Goal: Information Seeking & Learning: Learn about a topic

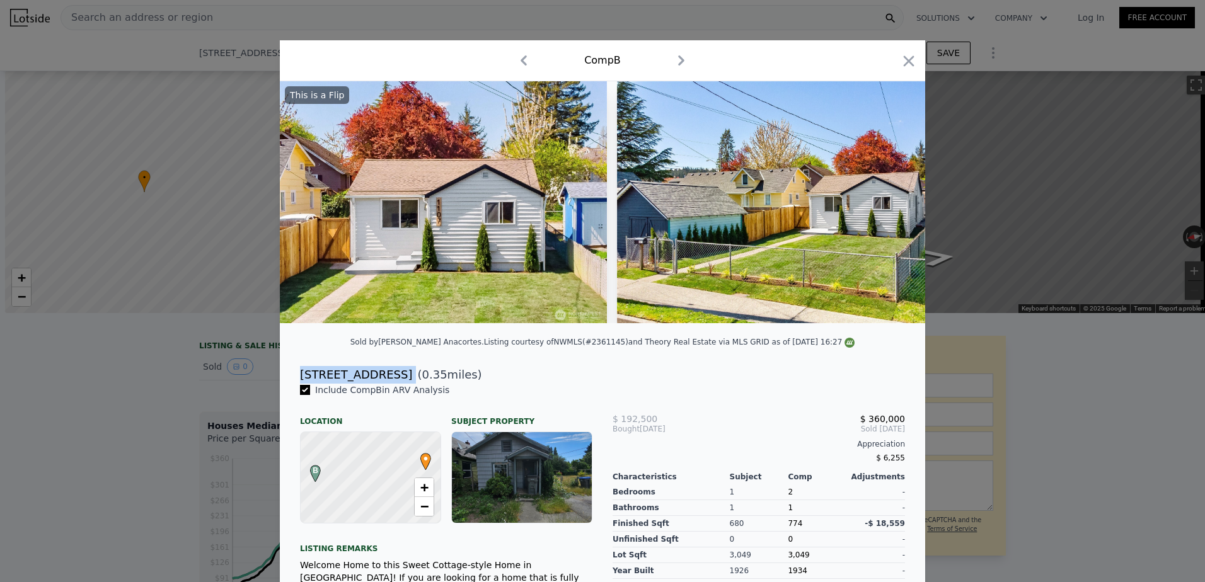
scroll to position [0, 5]
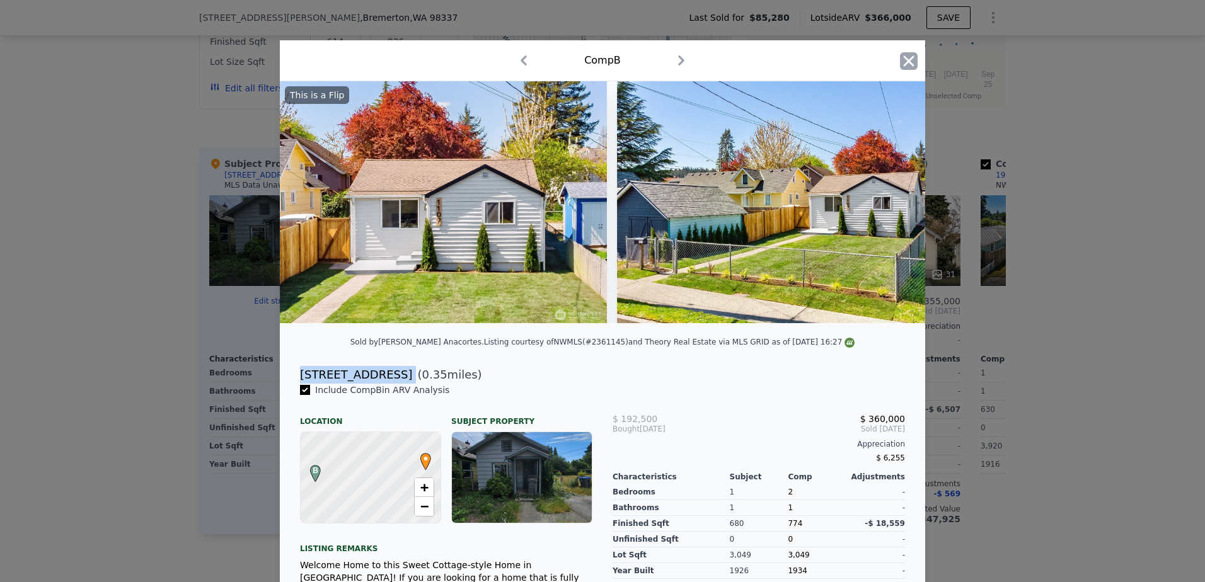
click at [909, 61] on icon "button" at bounding box center [909, 61] width 18 height 18
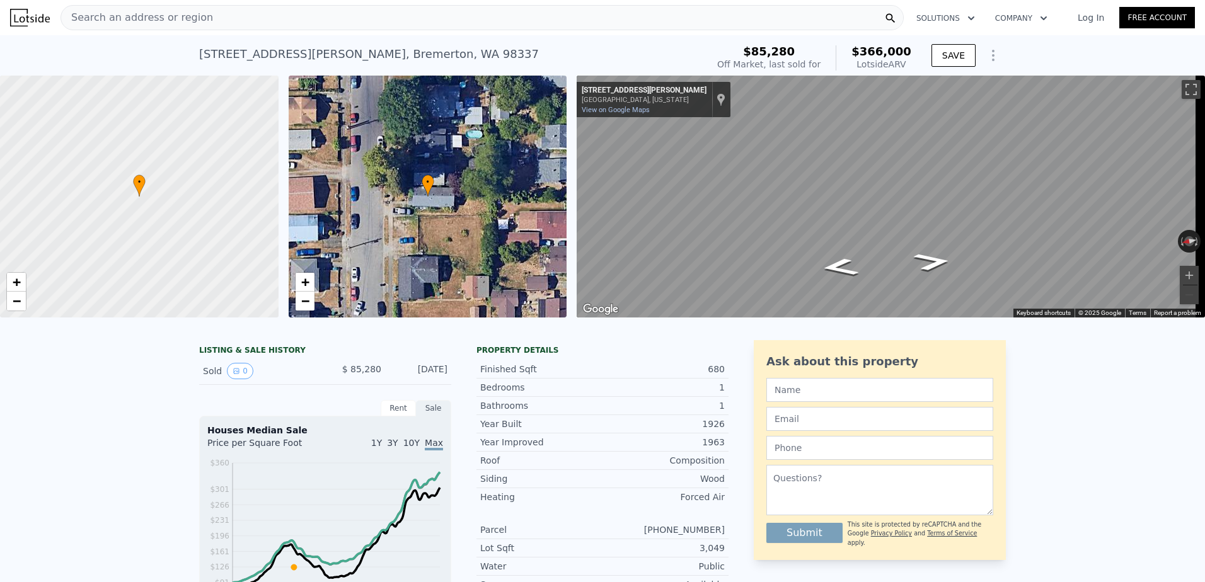
click at [242, 21] on div "Search an address or region" at bounding box center [482, 17] width 843 height 25
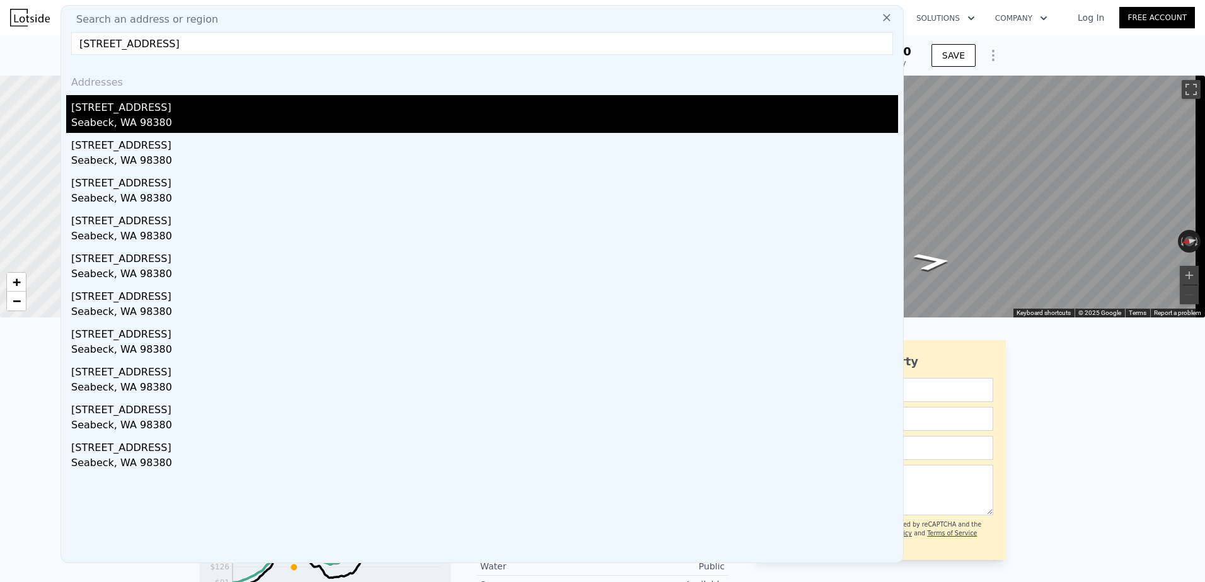
type input "[STREET_ADDRESS]"
click at [196, 127] on div "Seabeck, WA 98380" at bounding box center [484, 124] width 827 height 18
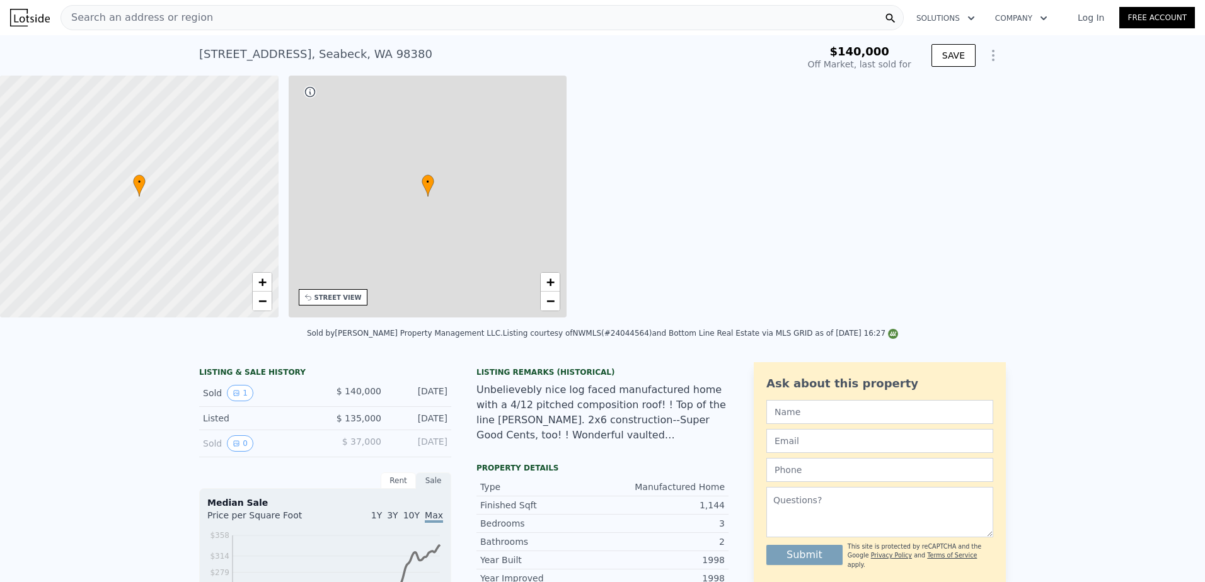
type input "2"
type input "1.75"
type input "2"
type input "1357"
type input "1552"
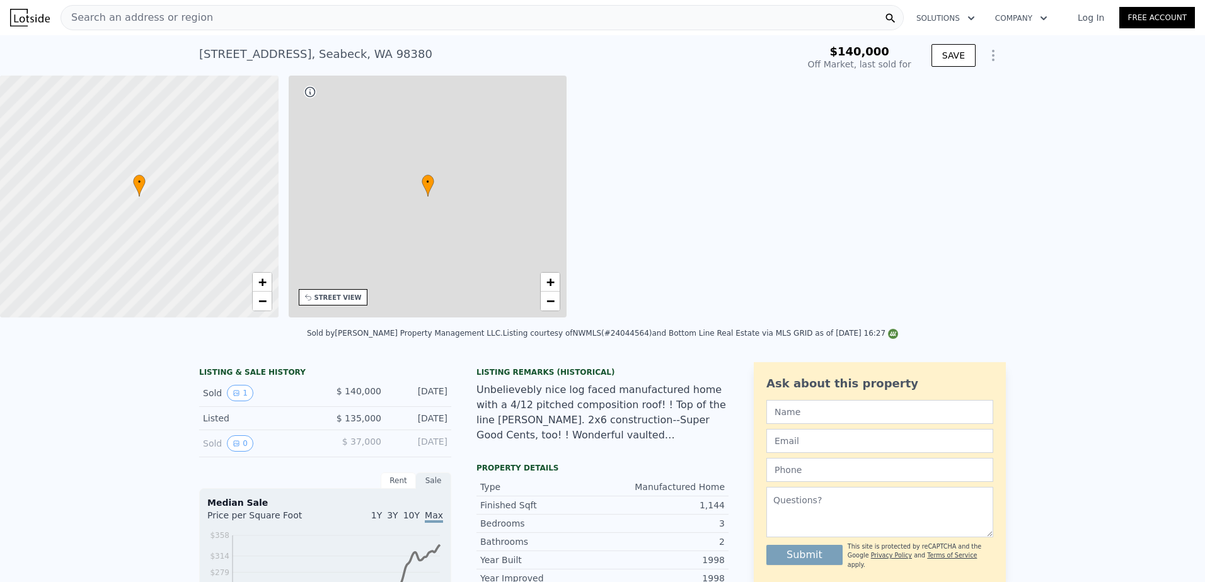
type input "24829"
type input "27443"
type input "$ 393,000"
type input "4"
type input "$ 215,822"
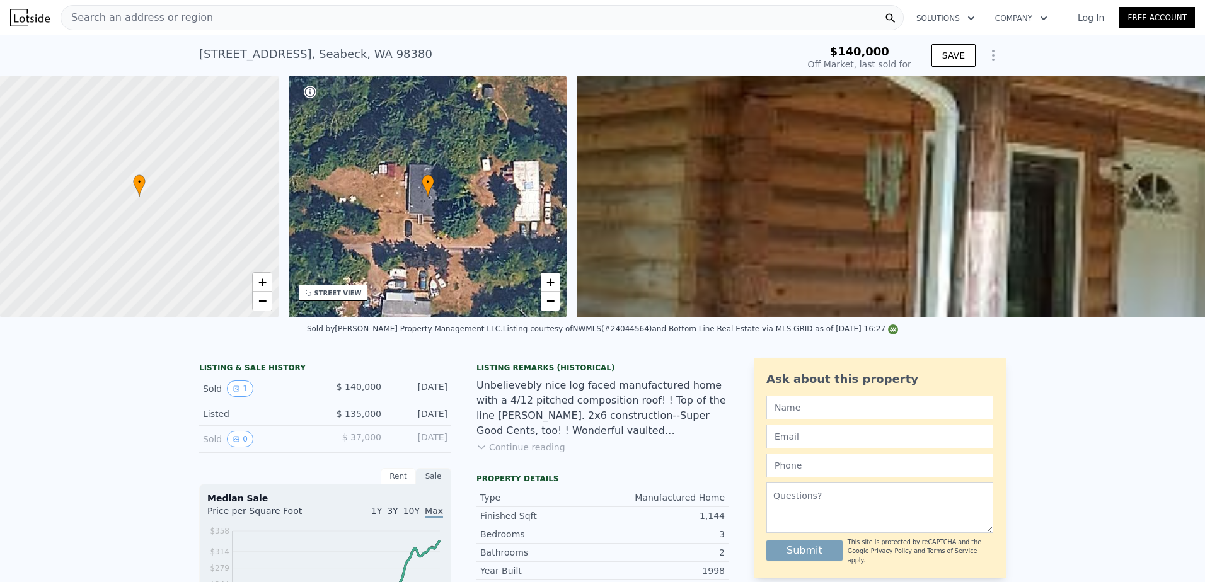
click at [180, 18] on span "Search an address or region" at bounding box center [137, 17] width 152 height 15
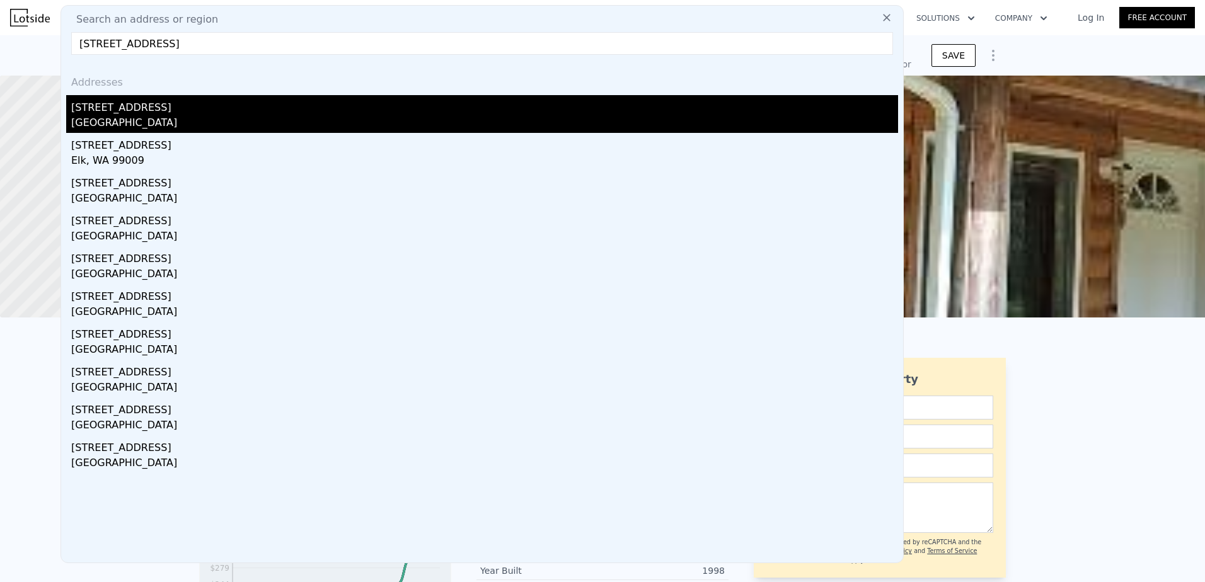
type input "[STREET_ADDRESS]"
click at [171, 129] on div "[GEOGRAPHIC_DATA]" at bounding box center [484, 124] width 827 height 18
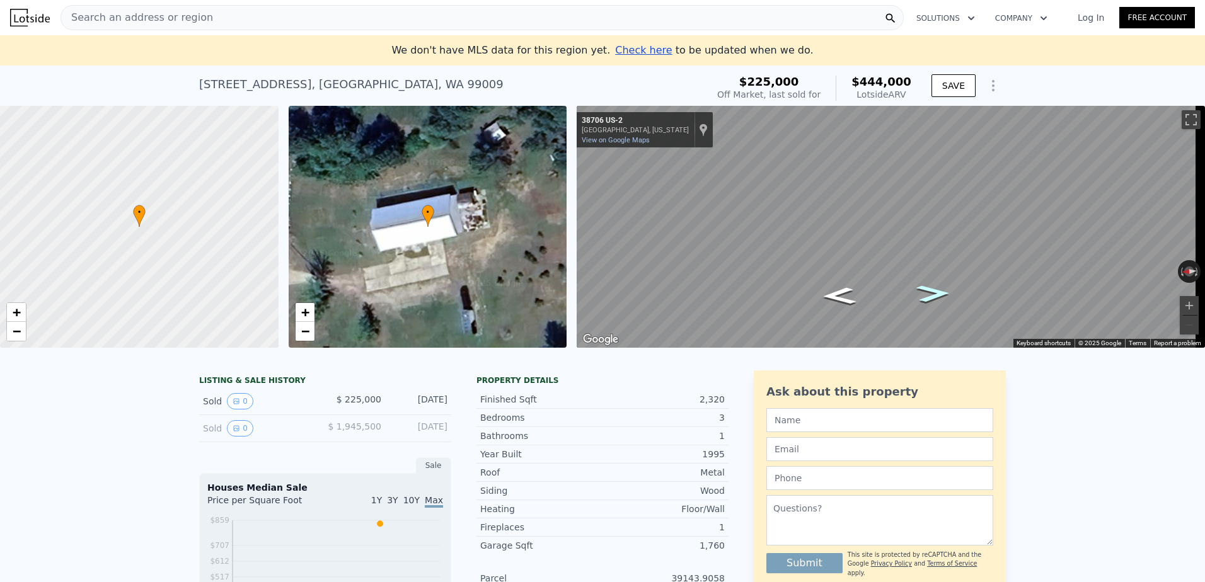
click at [926, 293] on icon "Go South, US-2" at bounding box center [933, 293] width 62 height 25
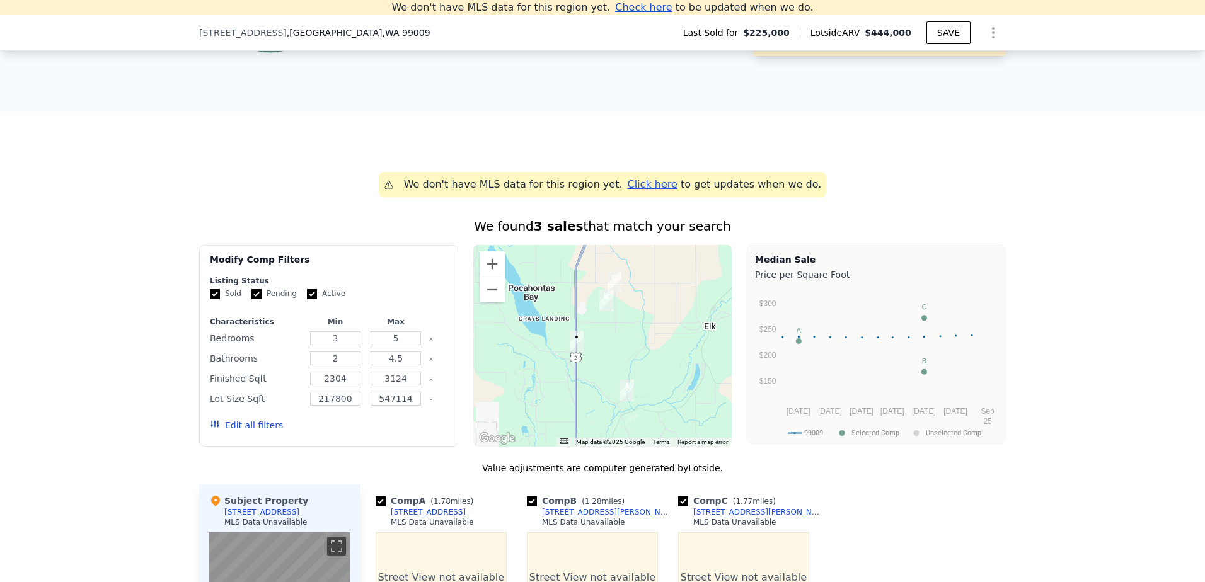
scroll to position [1183, 0]
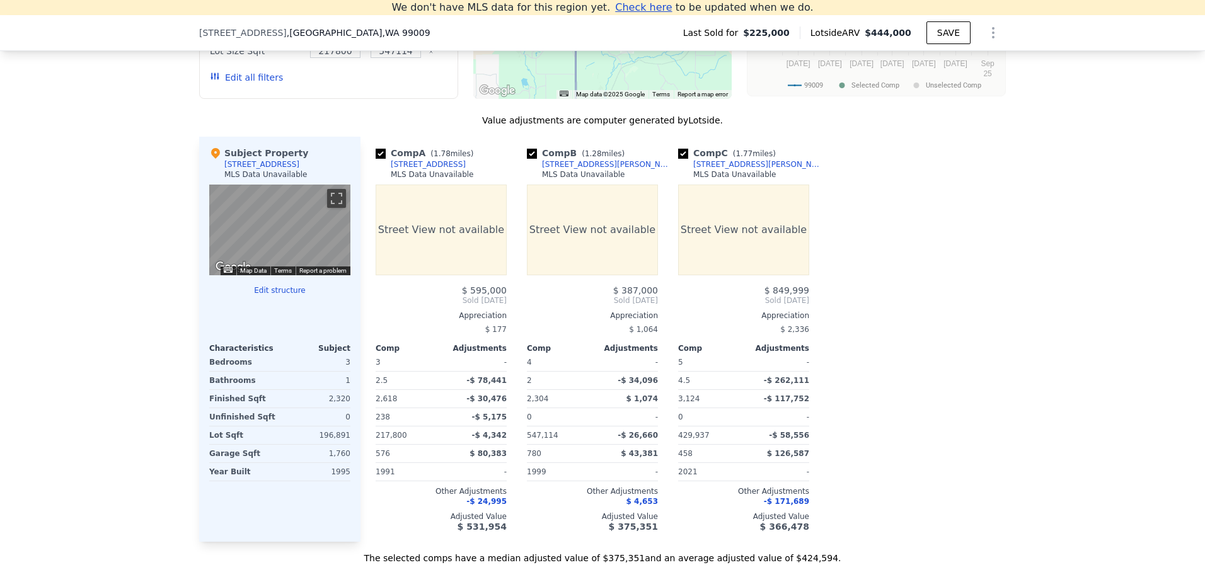
click at [377, 159] on input "checkbox" at bounding box center [381, 154] width 10 height 10
checkbox input "false"
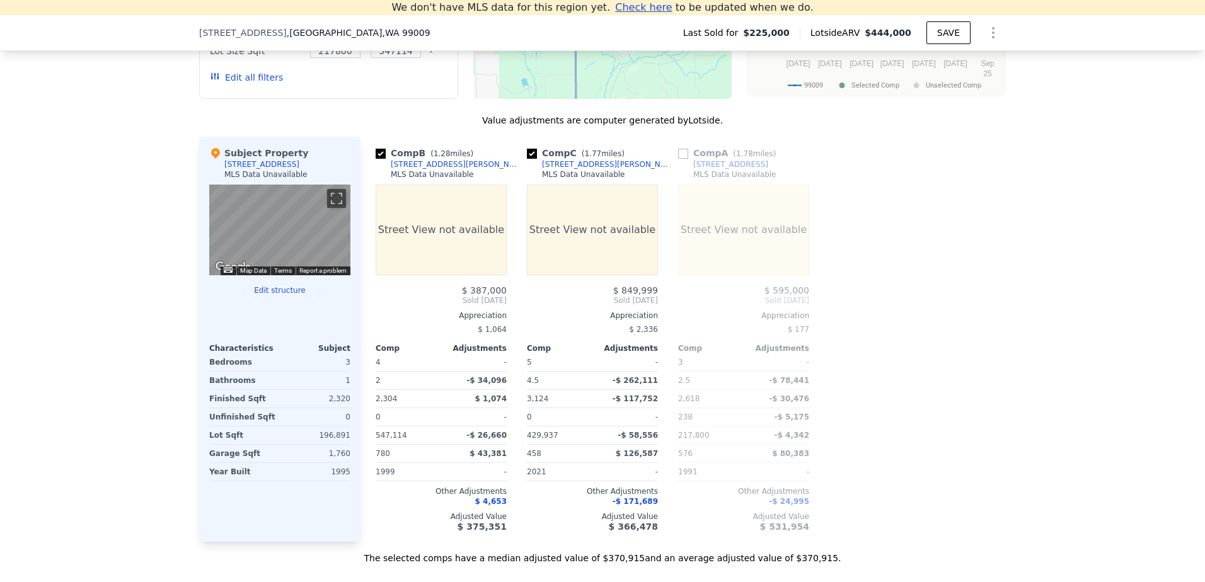
click at [377, 159] on input "checkbox" at bounding box center [381, 154] width 10 height 10
checkbox input "false"
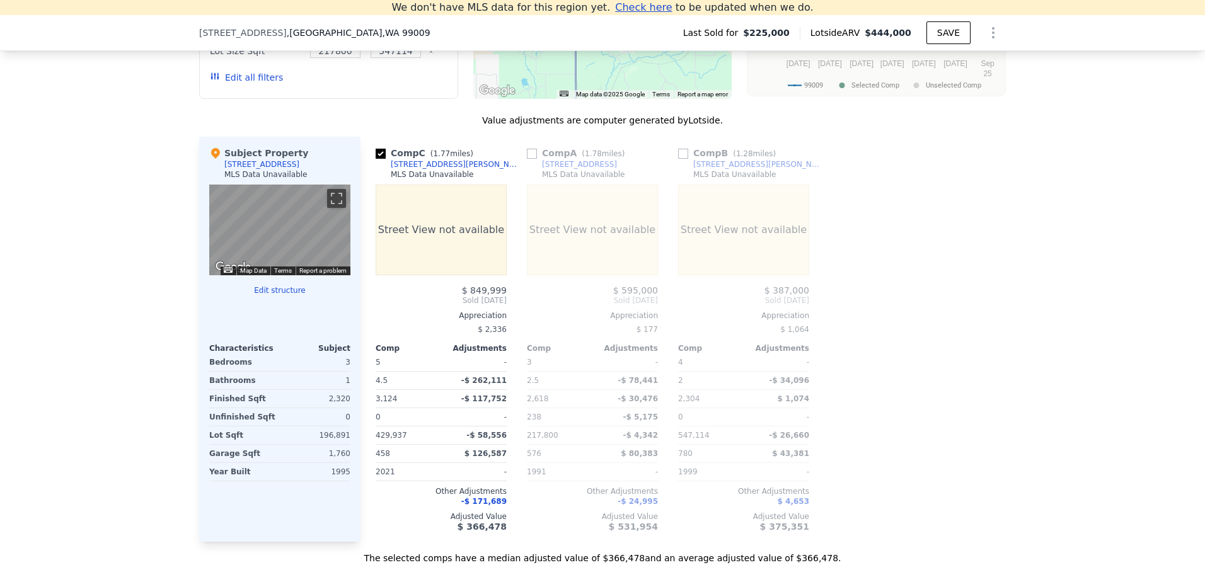
click at [377, 159] on input "checkbox" at bounding box center [381, 154] width 10 height 10
checkbox input "true"
click at [527, 159] on input "checkbox" at bounding box center [532, 154] width 10 height 10
checkbox input "true"
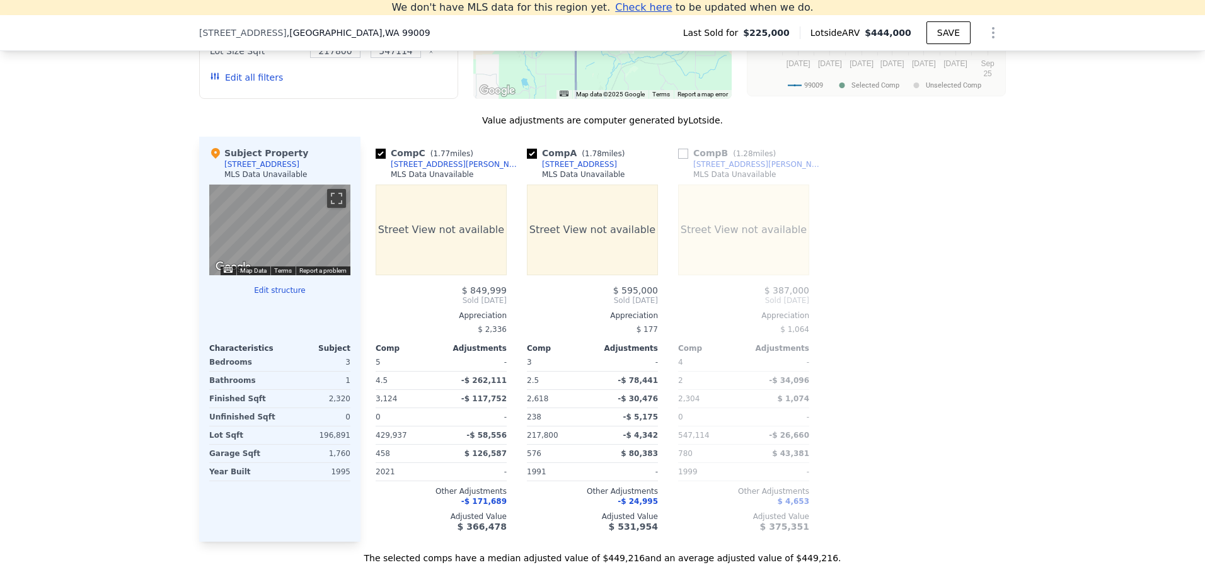
click at [682, 159] on input "checkbox" at bounding box center [683, 154] width 10 height 10
checkbox input "true"
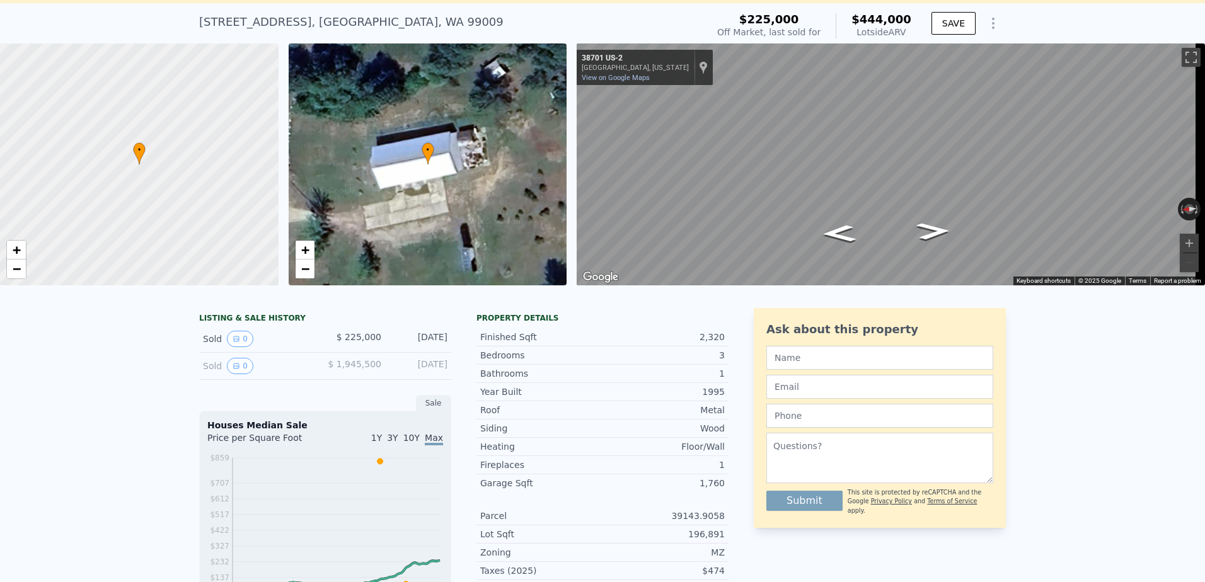
scroll to position [0, 0]
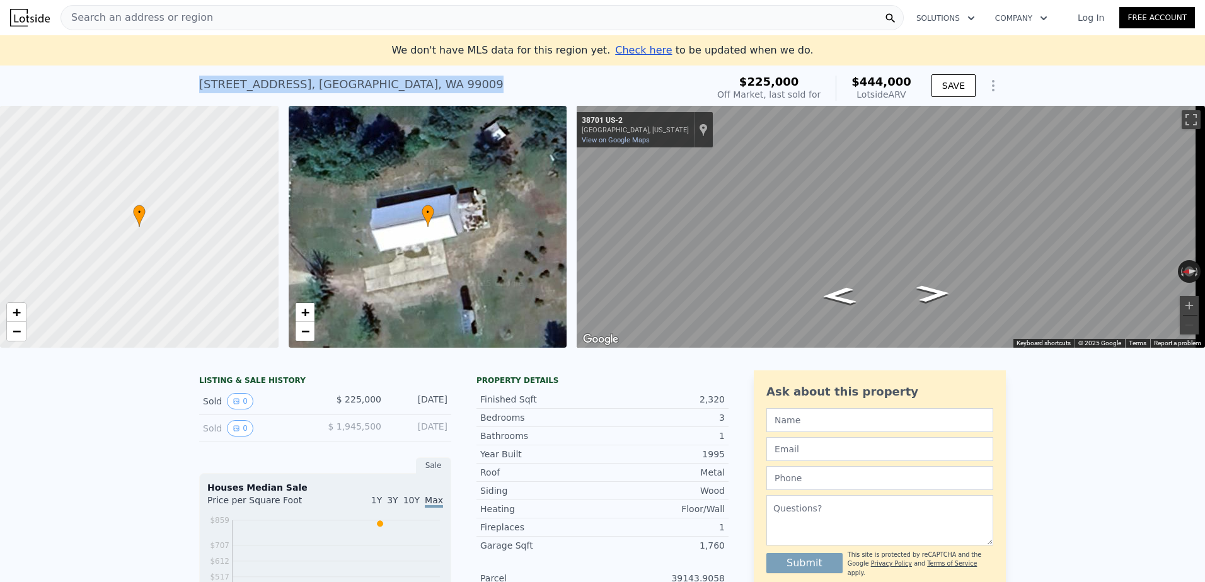
drag, startPoint x: 465, startPoint y: 81, endPoint x: 191, endPoint y: 84, distance: 274.2
click at [191, 84] on div "[STREET_ADDRESS] Sold [DATE] for $225k (~ARV $444k ) $225,000 Off Market, last …" at bounding box center [602, 86] width 1205 height 40
copy div "[STREET_ADDRESS]"
